Goal: Information Seeking & Learning: Learn about a topic

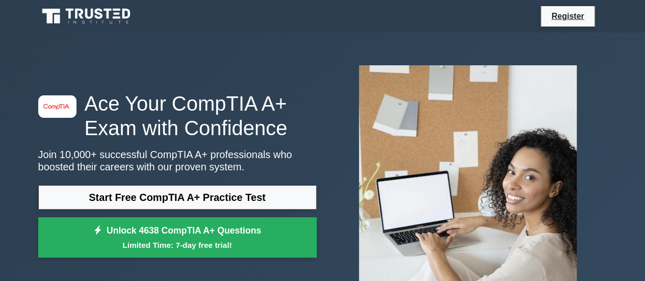
click at [206, 191] on link "Start Free CompTIA A+ Practice Test" at bounding box center [177, 197] width 278 height 24
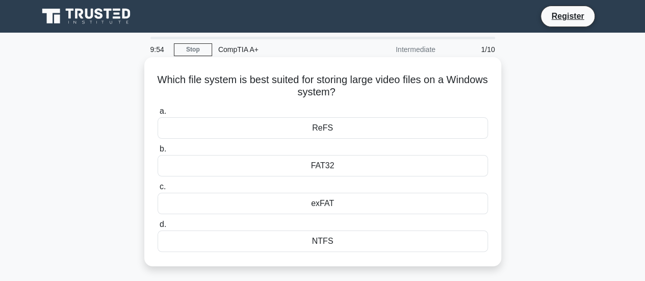
click at [391, 167] on div "FAT32" at bounding box center [322, 165] width 330 height 21
click at [157, 152] on input "b. FAT32" at bounding box center [157, 149] width 0 height 7
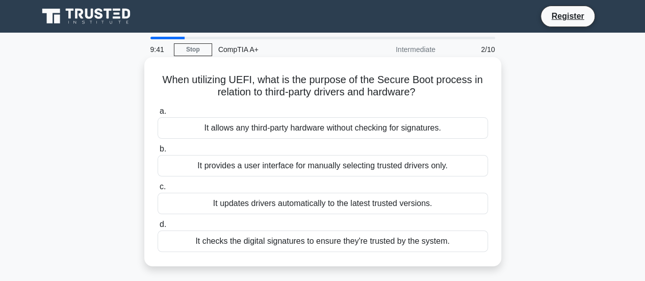
click at [449, 237] on div "It checks the digital signatures to ensure they're trusted by the system." at bounding box center [322, 240] width 330 height 21
click at [157, 228] on input "d. It checks the digital signatures to ensure they're trusted by the system." at bounding box center [157, 224] width 0 height 7
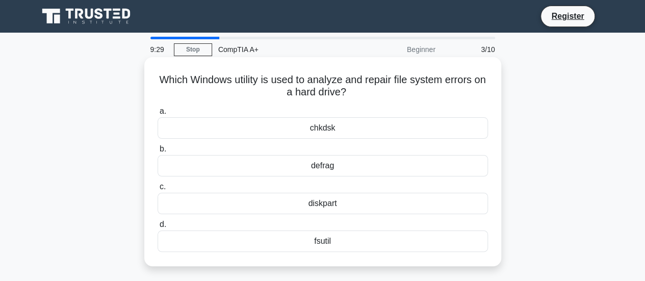
click at [365, 128] on div "chkdsk" at bounding box center [322, 127] width 330 height 21
click at [157, 115] on input "a. chkdsk" at bounding box center [157, 111] width 0 height 7
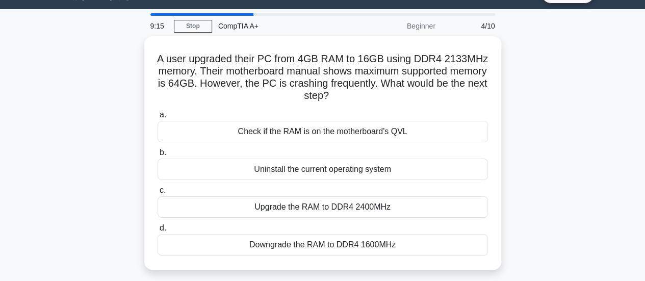
scroll to position [25, 0]
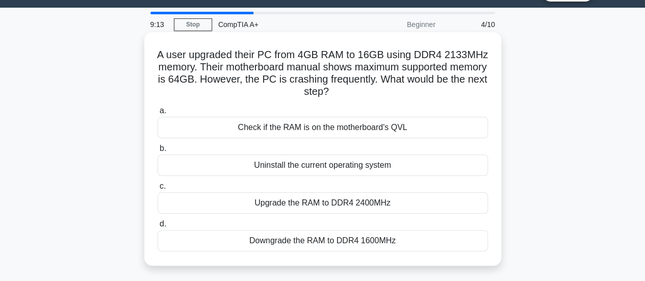
click at [354, 128] on div "Check if the RAM is on the motherboard's QVL" at bounding box center [322, 127] width 330 height 21
click at [157, 114] on input "a. Check if the RAM is on the motherboard's QVL" at bounding box center [157, 111] width 0 height 7
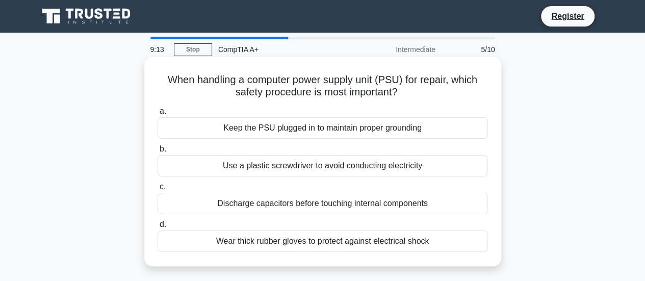
scroll to position [0, 0]
click at [452, 241] on div "Wear thick rubber gloves to protect against electrical shock" at bounding box center [322, 240] width 330 height 21
click at [157, 228] on input "d. Wear thick rubber gloves to protect against electrical shock" at bounding box center [157, 224] width 0 height 7
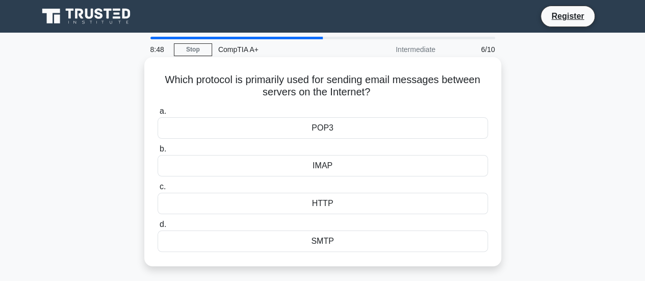
click at [365, 240] on div "SMTP" at bounding box center [322, 240] width 330 height 21
click at [157, 228] on input "d. SMTP" at bounding box center [157, 224] width 0 height 7
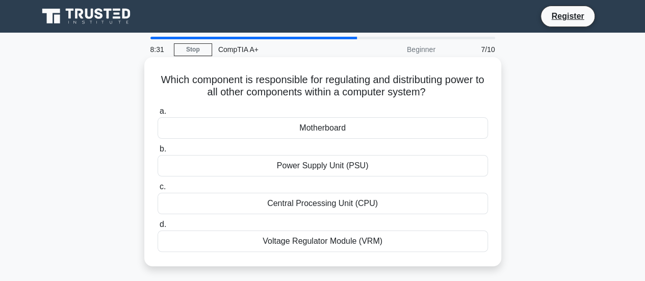
click at [248, 171] on div "Power Supply Unit (PSU)" at bounding box center [322, 165] width 330 height 21
click at [157, 152] on input "b. Power Supply Unit (PSU)" at bounding box center [157, 149] width 0 height 7
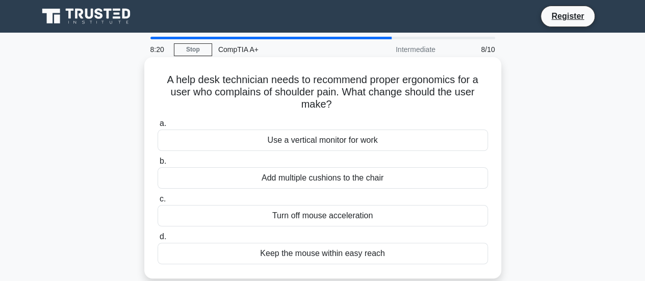
click at [236, 222] on div "Turn off mouse acceleration" at bounding box center [322, 215] width 330 height 21
click at [157, 202] on input "c. Turn off mouse acceleration" at bounding box center [157, 199] width 0 height 7
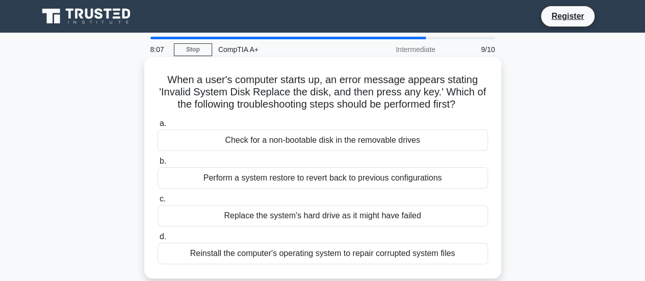
click at [385, 140] on div "Check for a non-bootable disk in the removable drives" at bounding box center [322, 139] width 330 height 21
click at [157, 127] on input "a. Check for a non-bootable disk in the removable drives" at bounding box center [157, 123] width 0 height 7
